Goal: Find specific page/section: Find specific page/section

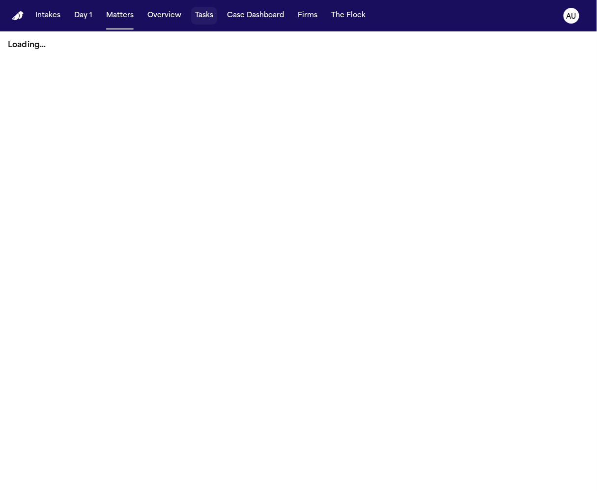
click at [195, 17] on button "Tasks" at bounding box center [204, 16] width 26 height 18
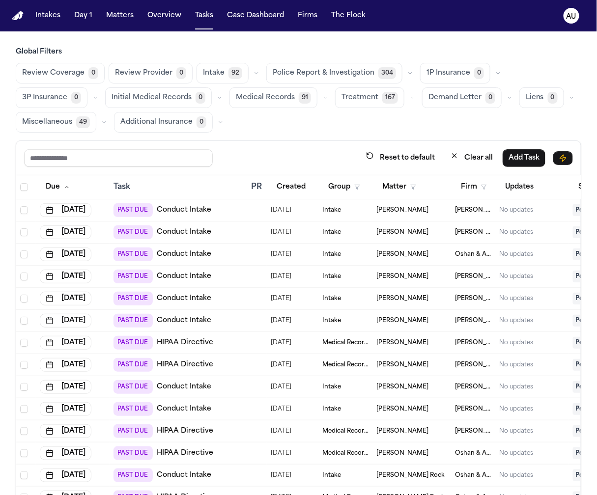
click at [407, 71] on icon "button" at bounding box center [410, 73] width 6 height 6
click at [414, 99] on div "Review Coverage 0 Review Provider 0 Intake 92 Police Report & Investigation 304…" at bounding box center [298, 98] width 565 height 70
click at [410, 97] on icon "button" at bounding box center [412, 98] width 6 height 6
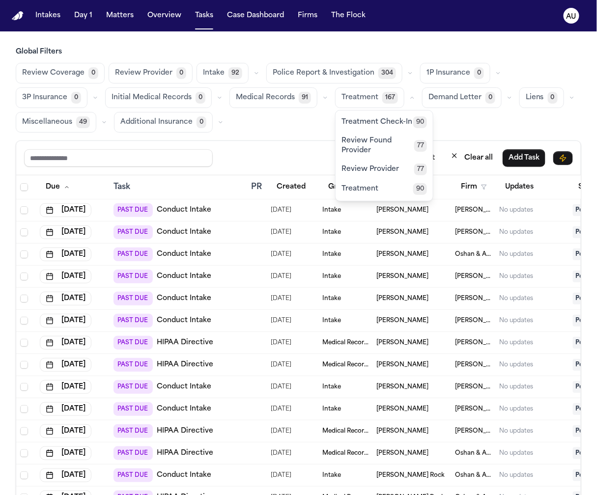
click at [253, 74] on icon "button" at bounding box center [256, 73] width 6 height 6
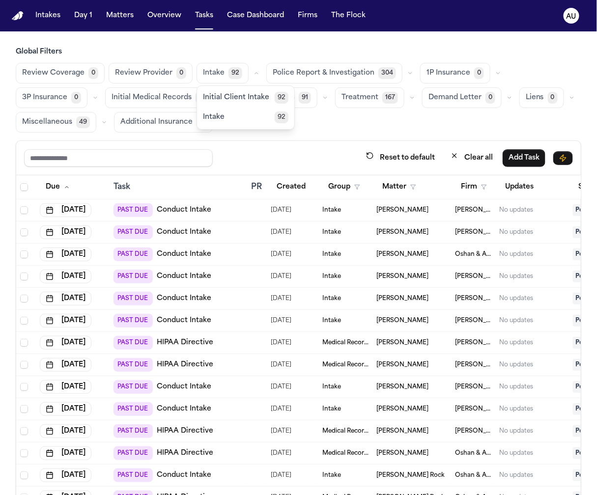
click at [490, 69] on div "1P Insurance 0" at bounding box center [462, 73] width 84 height 21
click at [492, 69] on button "button" at bounding box center [498, 73] width 12 height 12
click at [500, 59] on div "Global Filters Review Coverage 0 Review Provider 0 Intake 92 Police Report & In…" at bounding box center [298, 89] width 565 height 85
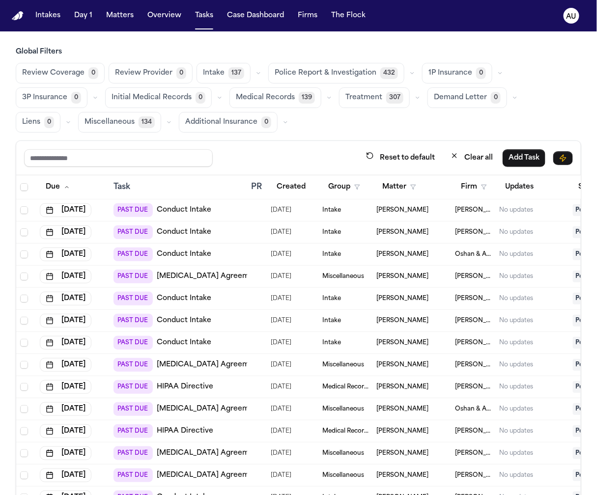
click at [257, 73] on icon "button" at bounding box center [258, 73] width 3 height 1
click at [143, 153] on input "text" at bounding box center [118, 158] width 189 height 18
drag, startPoint x: 336, startPoint y: 141, endPoint x: 318, endPoint y: 141, distance: 18.2
click at [318, 141] on div "Reset to default Clear all Add Task" at bounding box center [298, 158] width 564 height 34
drag, startPoint x: 279, startPoint y: 147, endPoint x: 265, endPoint y: 18, distance: 130.0
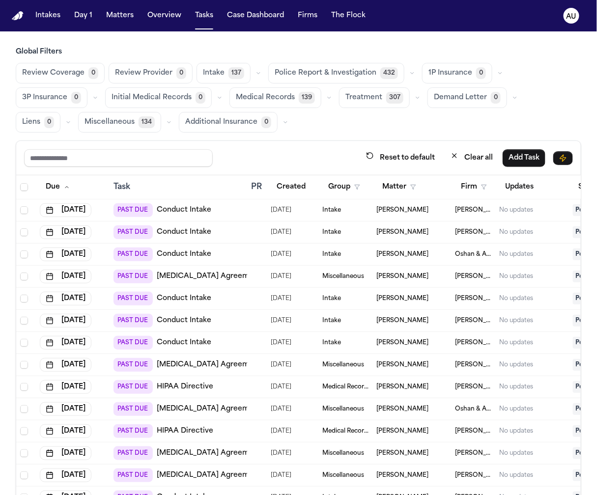
click at [255, 140] on div "Reset to default Clear all Add Task Due Task PR Created Group Matter Firm Updat…" at bounding box center [298, 351] width 565 height 422
click at [495, 72] on button "button" at bounding box center [500, 73] width 12 height 12
click at [408, 112] on div "Review Coverage 0 Review Provider 0 Intake 137 Police Report & Investigation 43…" at bounding box center [298, 98] width 565 height 70
click at [349, 138] on div "Global Filters Review Coverage 0 Review Provider 0 Intake 137 Police Report & I…" at bounding box center [298, 305] width 565 height 516
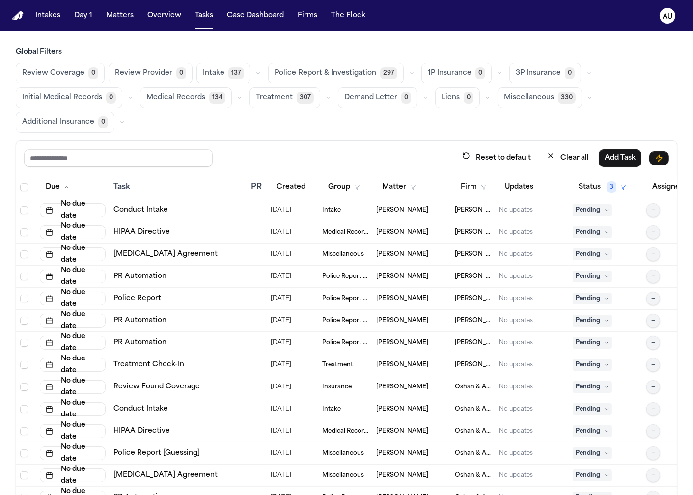
click at [583, 76] on button "button" at bounding box center [589, 73] width 12 height 12
click at [586, 73] on icon "button" at bounding box center [589, 73] width 6 height 6
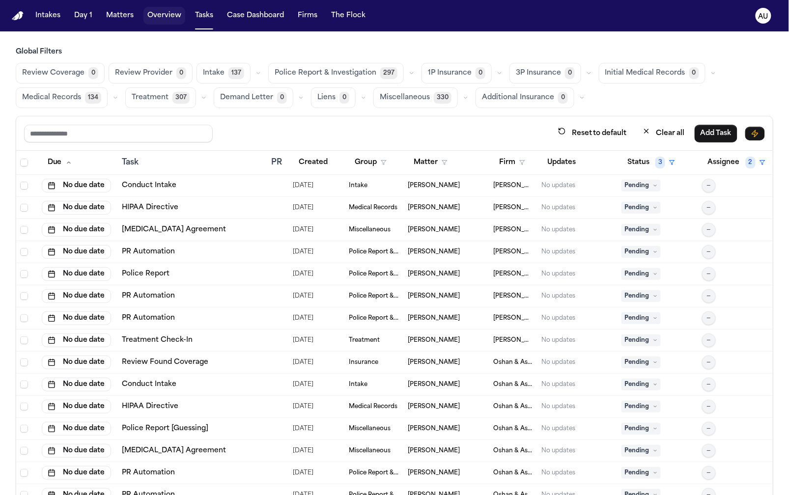
click at [161, 14] on button "Overview" at bounding box center [164, 16] width 42 height 18
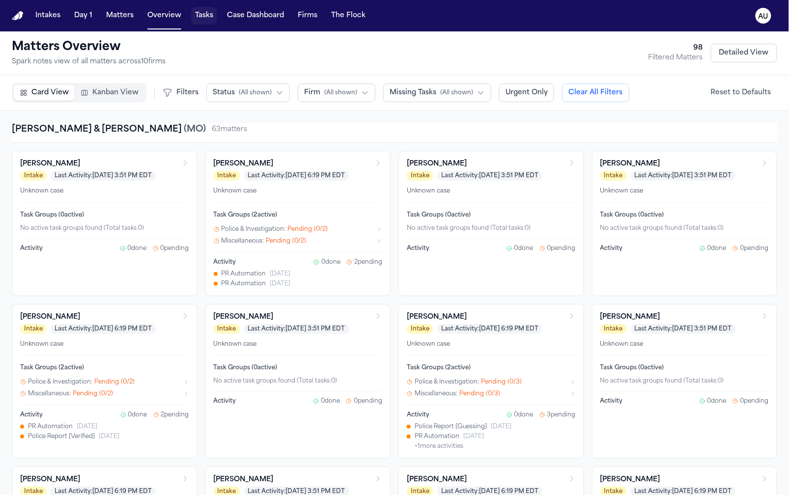
click at [201, 18] on button "Tasks" at bounding box center [204, 16] width 26 height 18
